Goal: Transaction & Acquisition: Purchase product/service

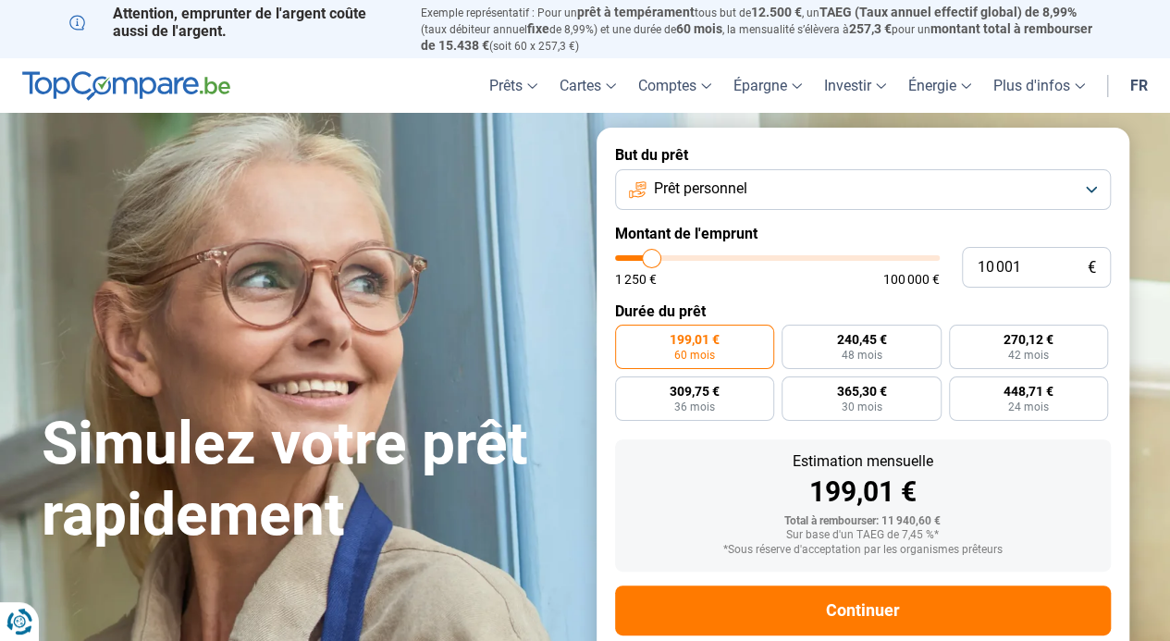
click at [716, 199] on span "Prêt personnel" at bounding box center [700, 189] width 93 height 20
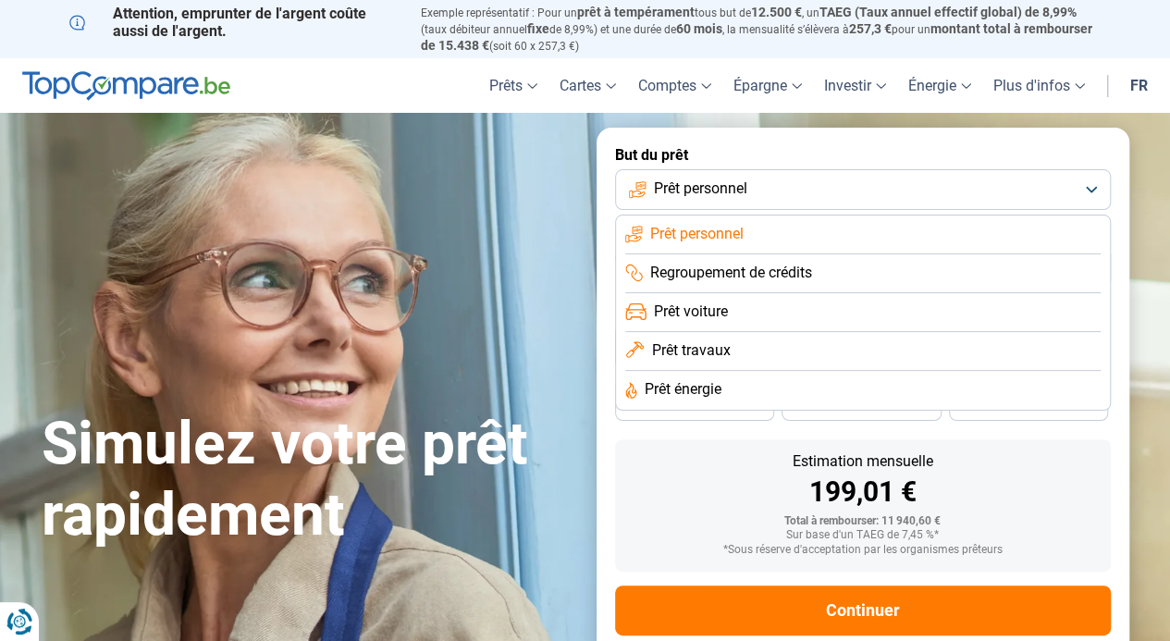
click at [744, 311] on li "Prêt voiture" at bounding box center [862, 312] width 475 height 39
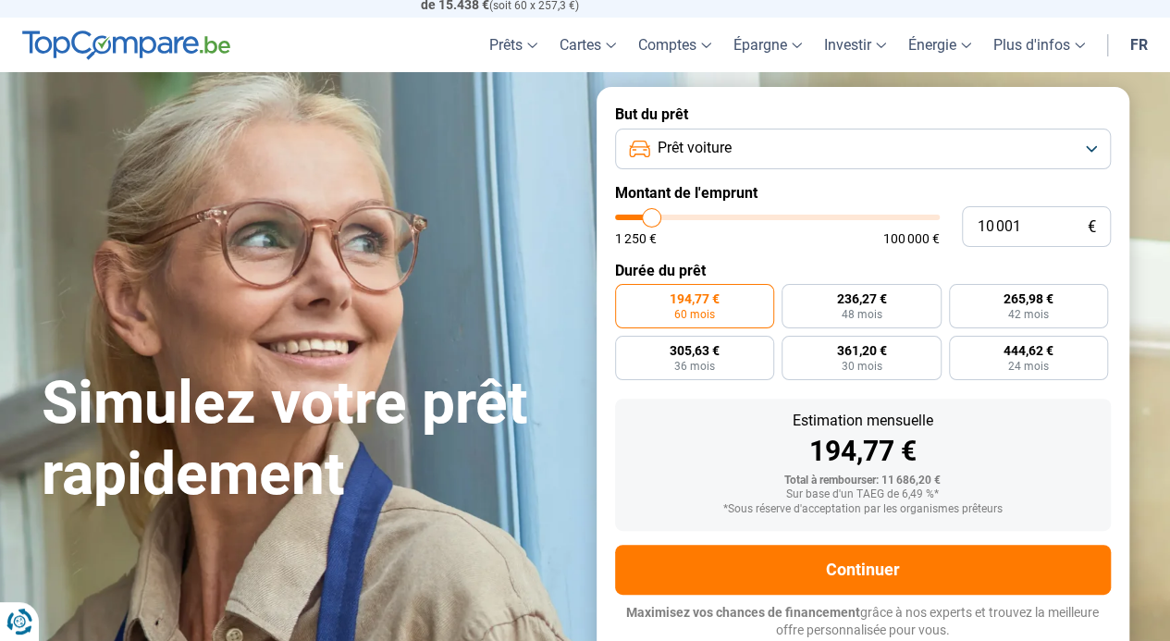
scroll to position [42, 0]
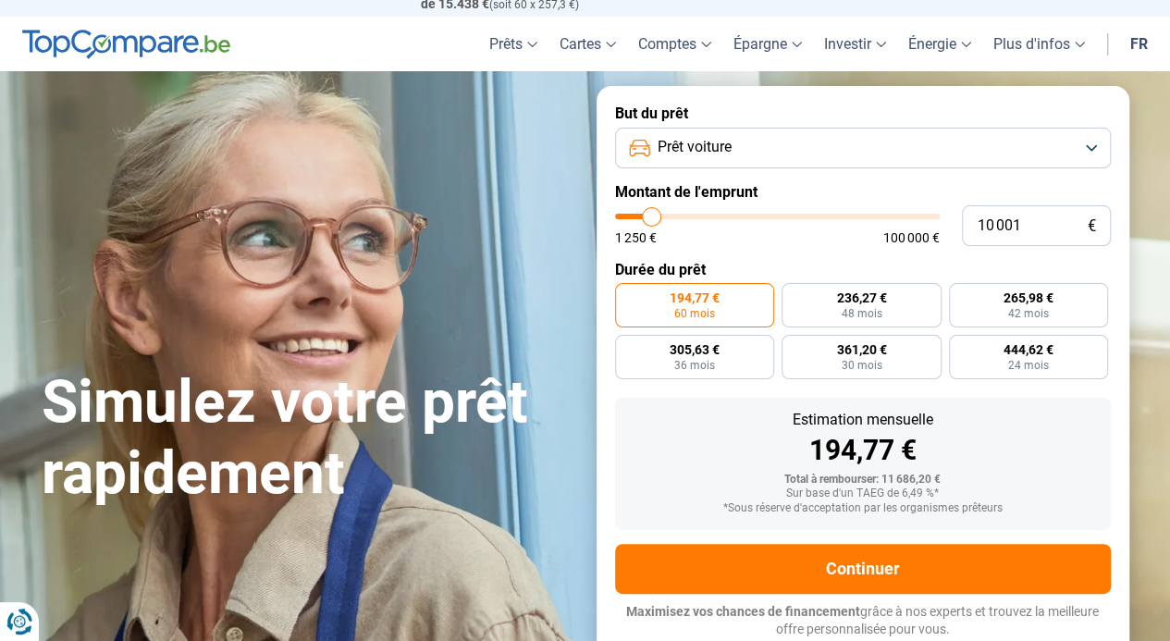
type input "16 750"
type input "16750"
click at [671, 215] on input "range" at bounding box center [777, 217] width 325 height 6
radio input "false"
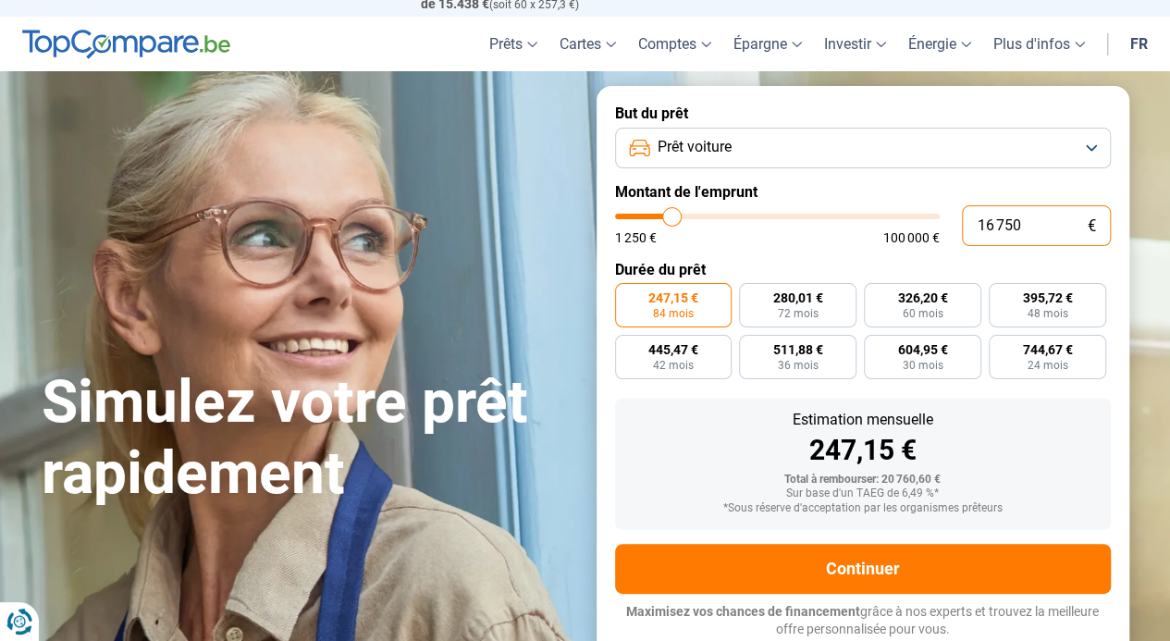
drag, startPoint x: 1047, startPoint y: 230, endPoint x: 942, endPoint y: 227, distance: 104.6
click at [942, 227] on div "16 750 € 1 250 € 100 000 €" at bounding box center [863, 225] width 496 height 41
type input "6"
type input "1250"
type input "60"
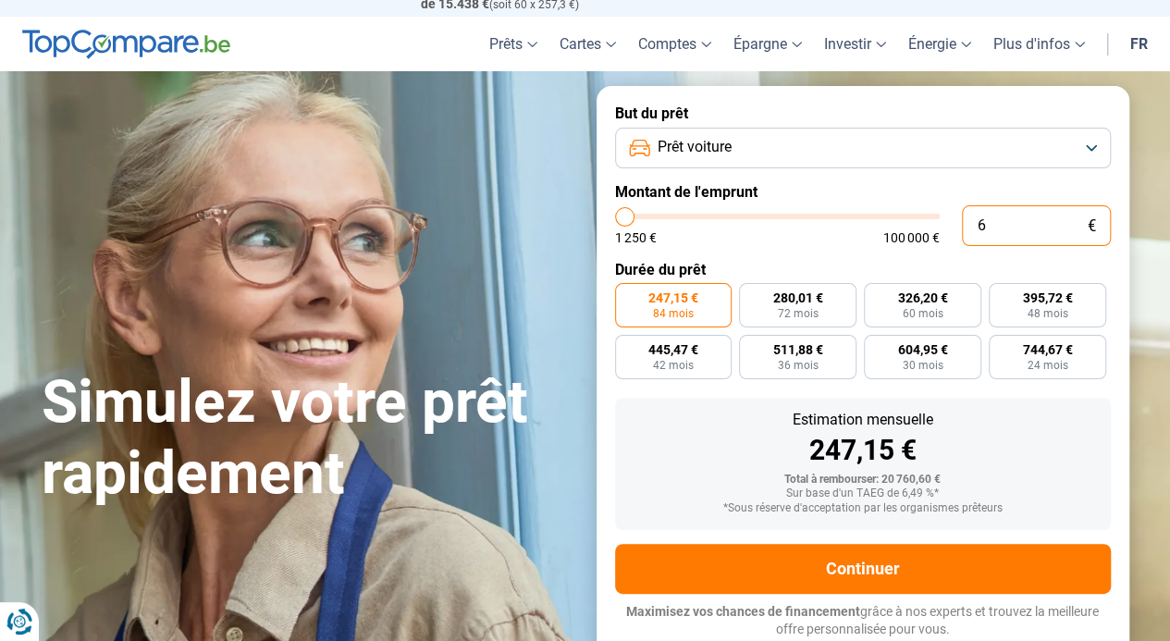
type input "1250"
type input "600"
type input "1250"
type input "6 000"
type input "6000"
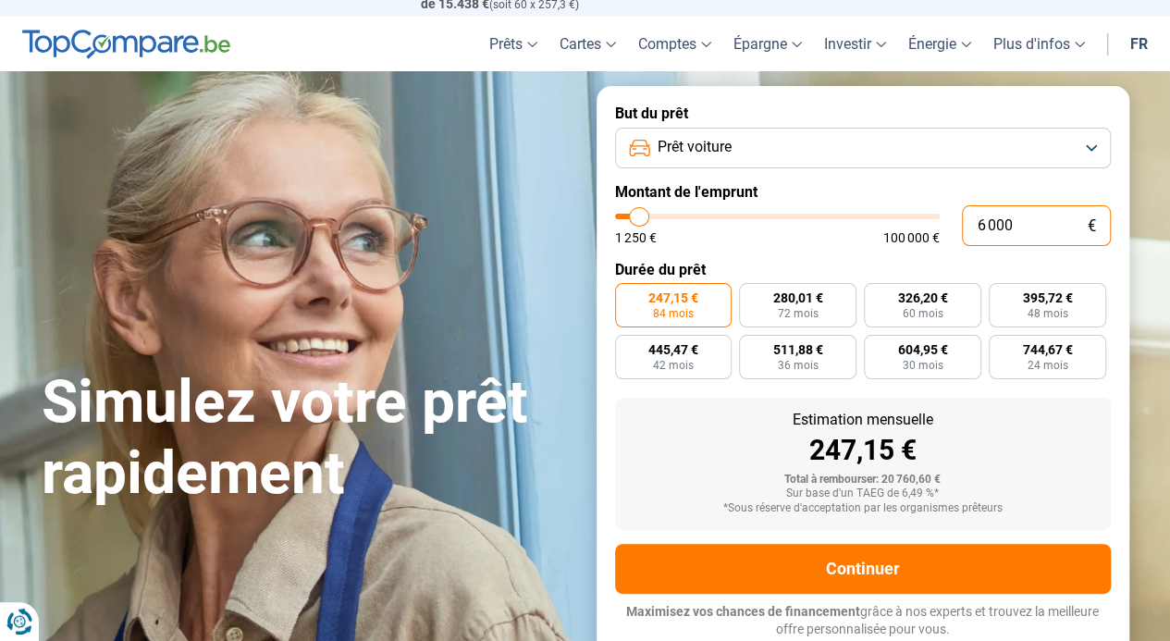
radio input "true"
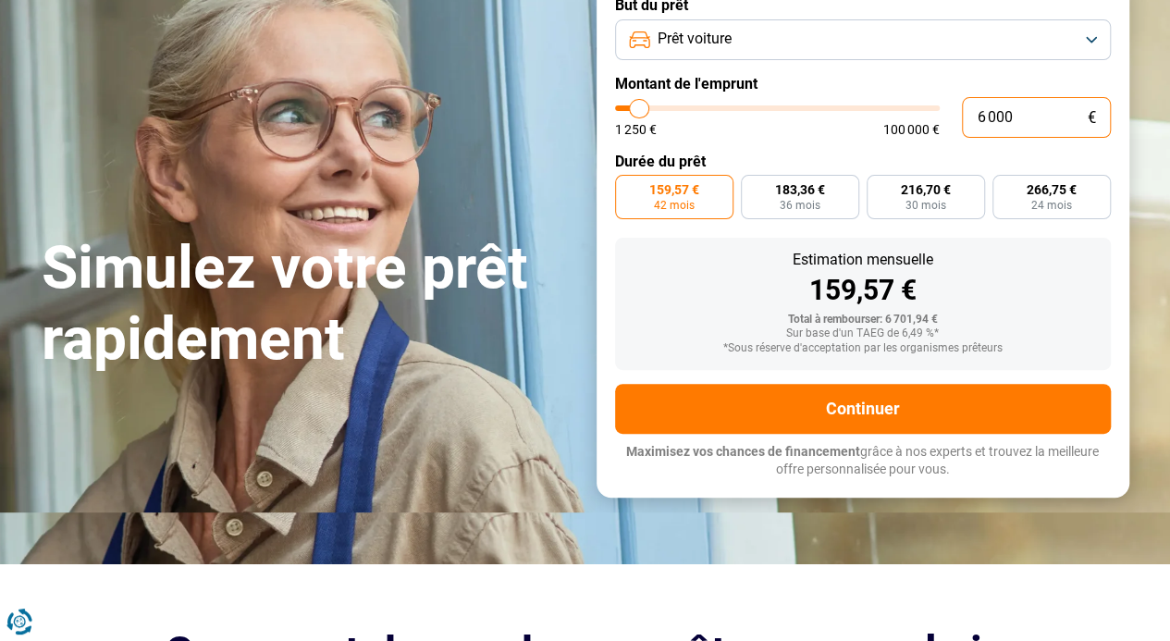
scroll to position [185, 0]
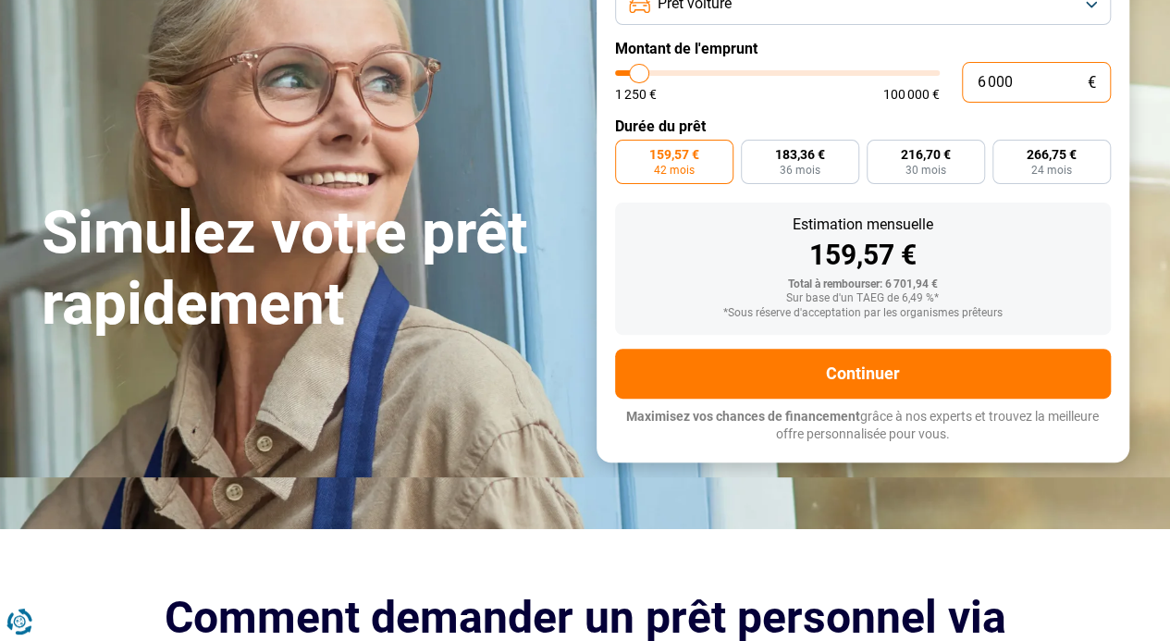
type input "6 000"
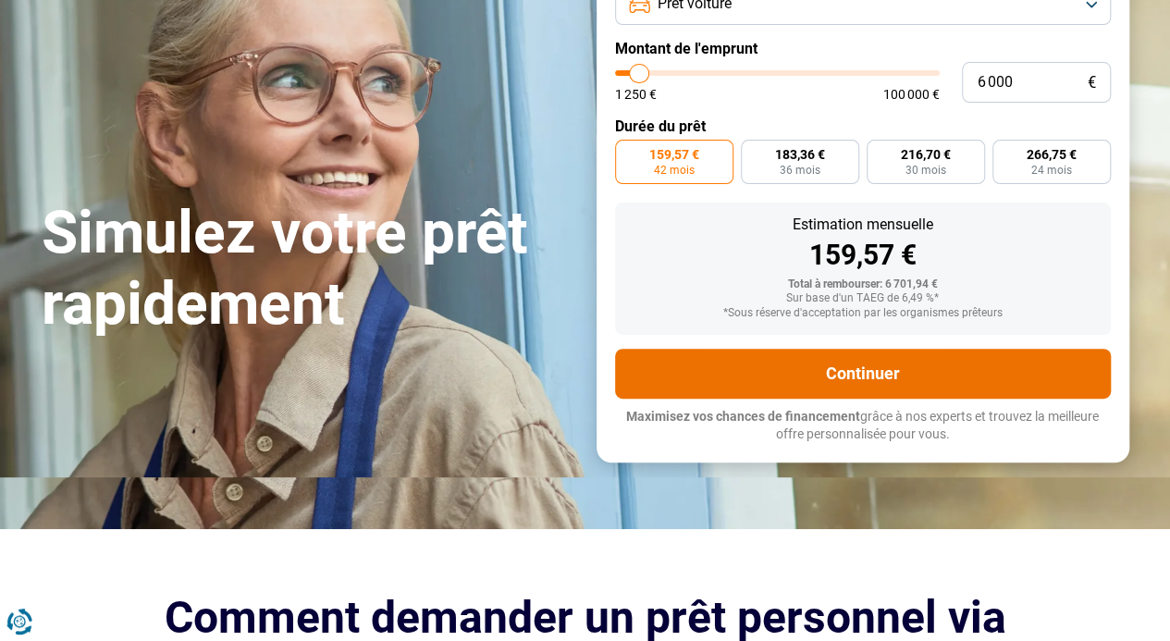
click at [767, 383] on button "Continuer" at bounding box center [863, 374] width 496 height 50
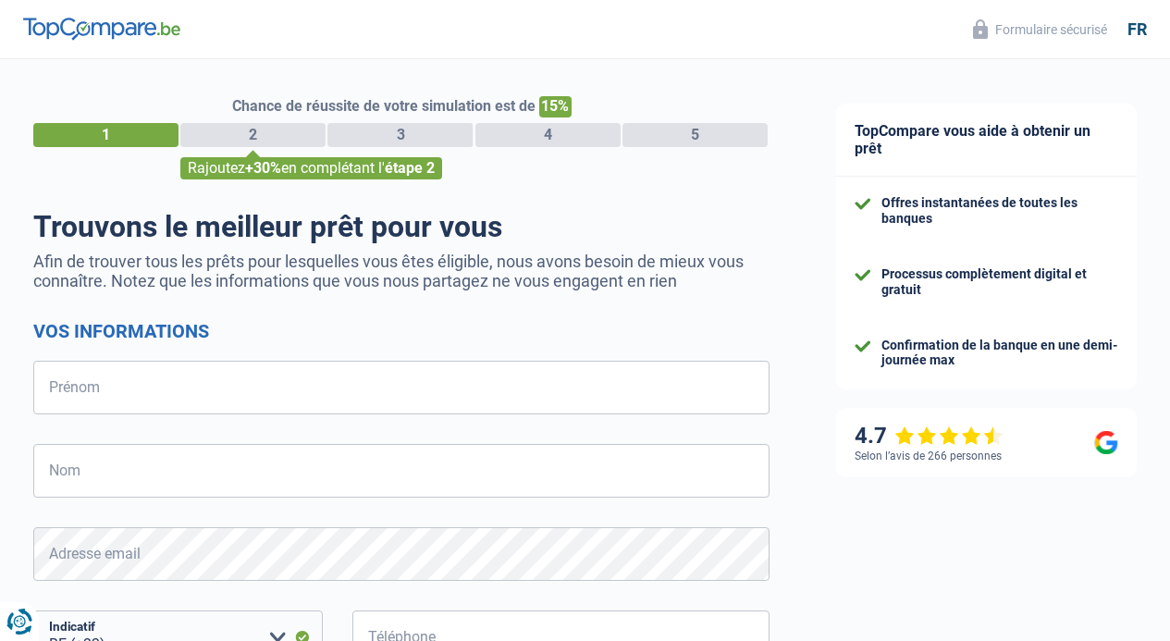
select select "32"
